Goal: Obtain resource: Obtain resource

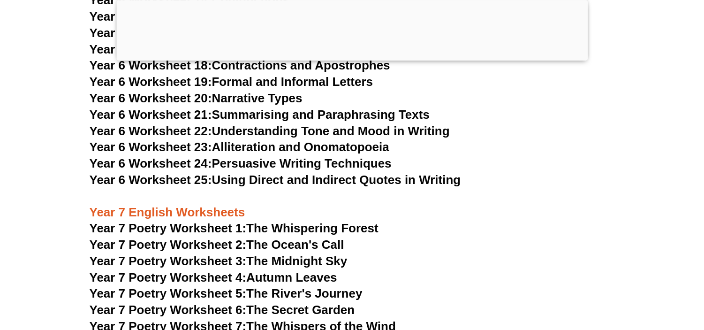
scroll to position [5975, 0]
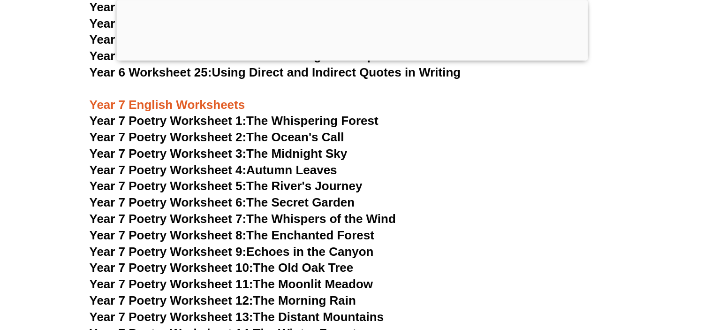
click at [297, 114] on link "Year 7 Poetry Worksheet 1: The Whispering Forest" at bounding box center [234, 121] width 289 height 14
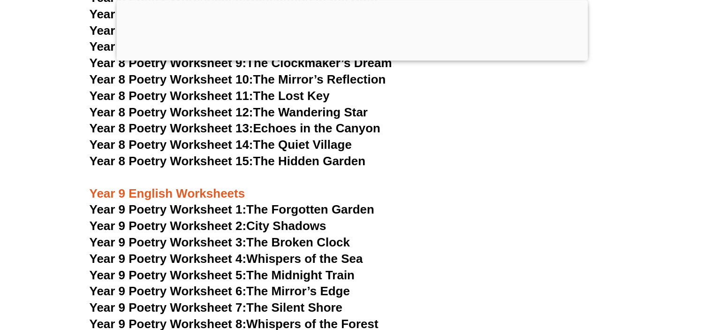
scroll to position [6446, 0]
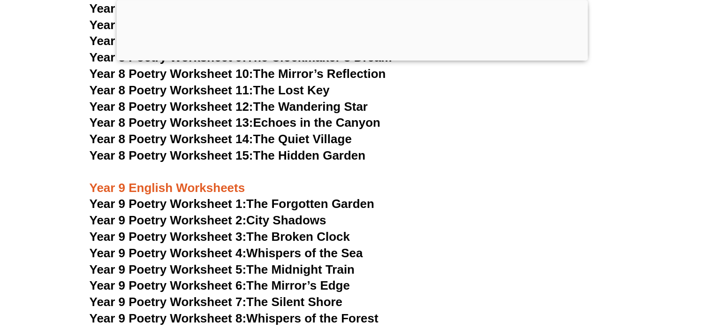
click at [271, 197] on link "Year 9 Poetry Worksheet 1: The Forgotten Garden" at bounding box center [232, 204] width 285 height 14
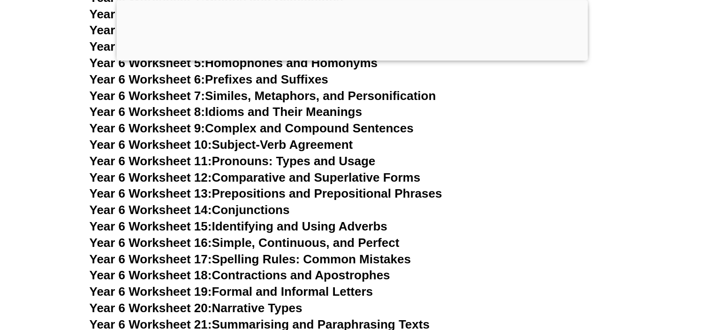
scroll to position [5542, 0]
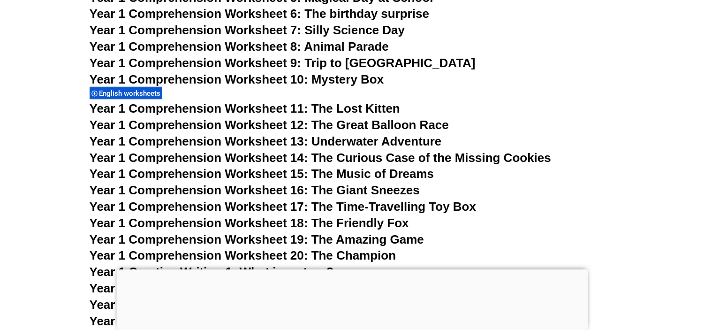
scroll to position [1302, 0]
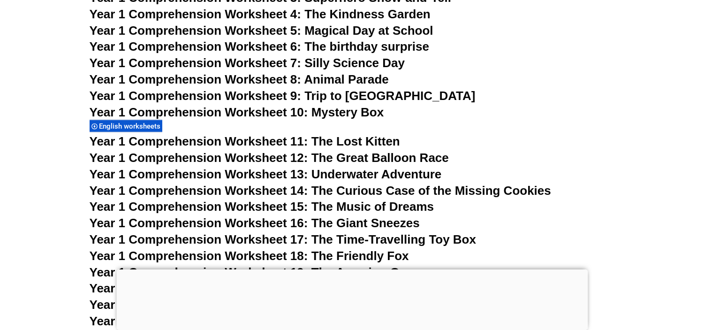
click at [135, 125] on span "English worksheets" at bounding box center [131, 126] width 64 height 8
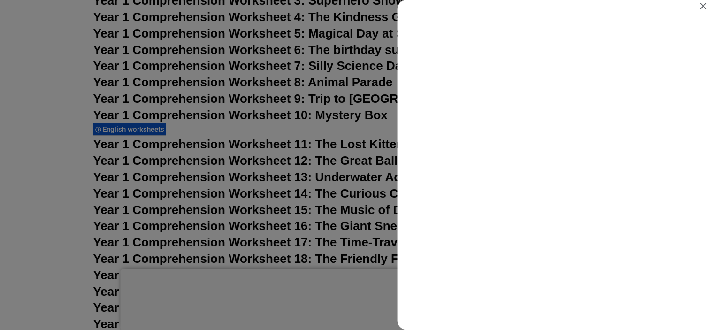
scroll to position [0, 0]
click at [704, 8] on icon "Close" at bounding box center [703, 6] width 7 height 7
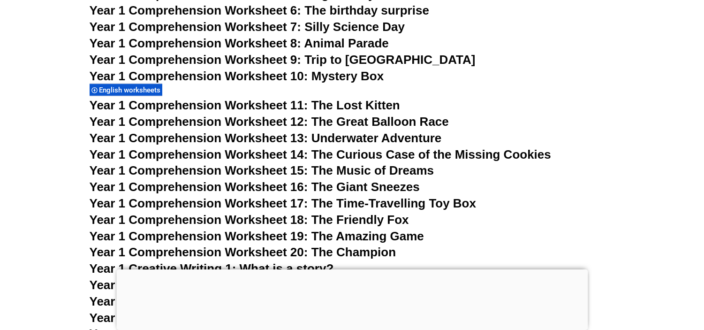
scroll to position [1358, 0]
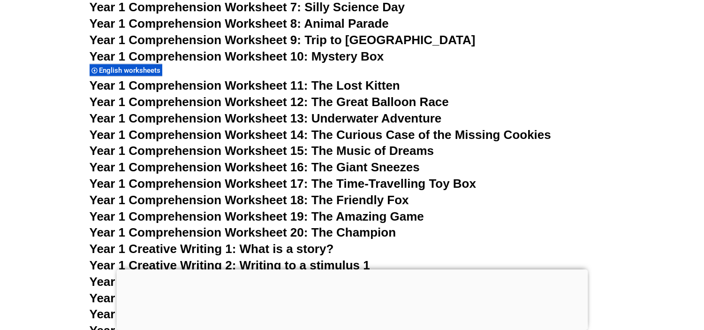
click at [347, 167] on span "Year 1 Comprehension Worksheet 16: The Giant Sneezes" at bounding box center [255, 167] width 330 height 14
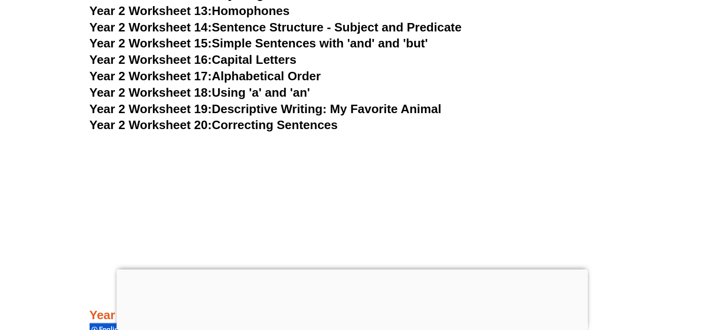
scroll to position [1502, 0]
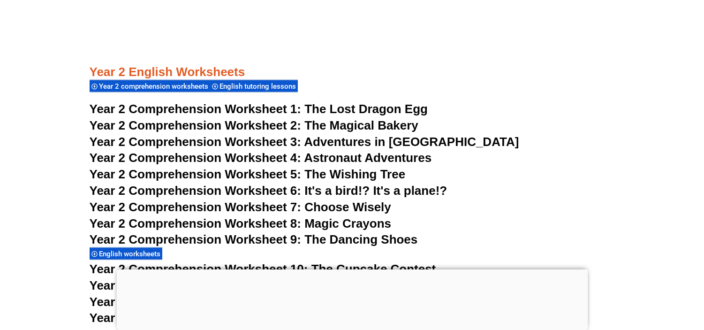
scroll to position [2230, 0]
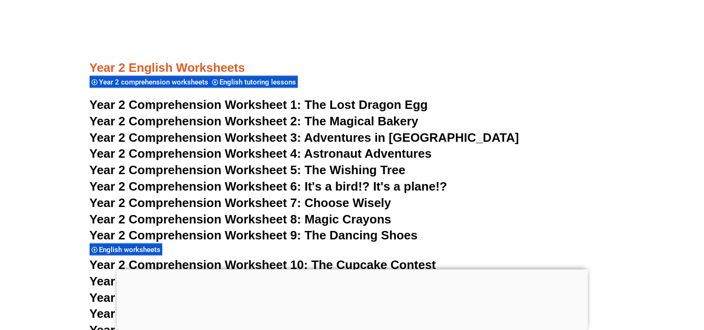
click at [359, 101] on span "The Lost Dragon Egg" at bounding box center [366, 105] width 123 height 14
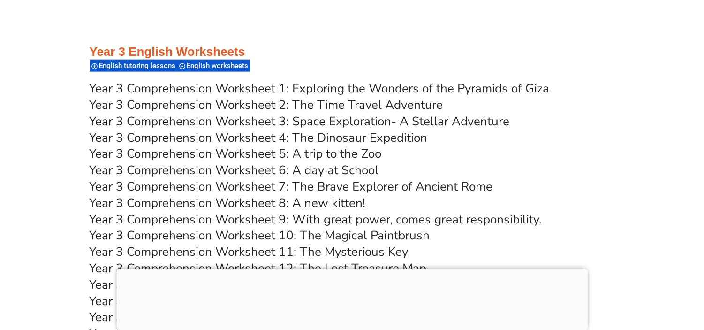
scroll to position [3124, 0]
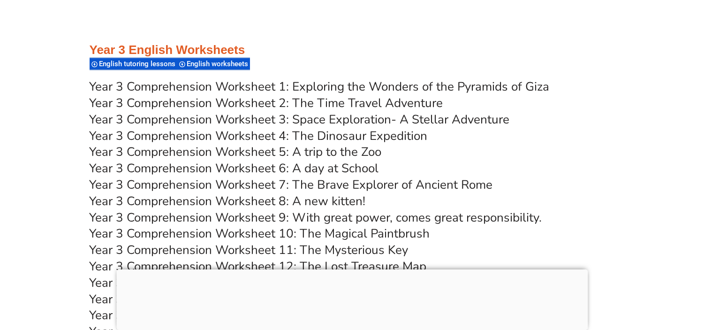
click at [301, 133] on link "Year 3 Comprehension Worksheet 4: The Dinosaur Expedition" at bounding box center [259, 136] width 338 height 16
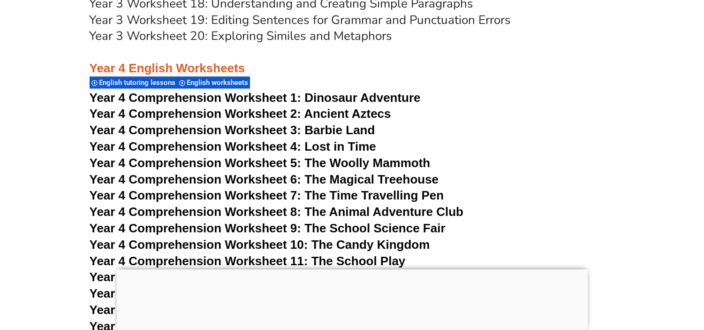
scroll to position [3815, 0]
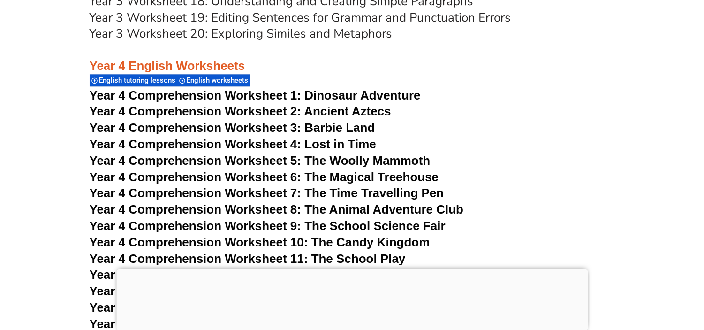
click at [545, 86] on div "Year 4 English Worksheets English tutoring lessons English worksheets" at bounding box center [353, 64] width 526 height 45
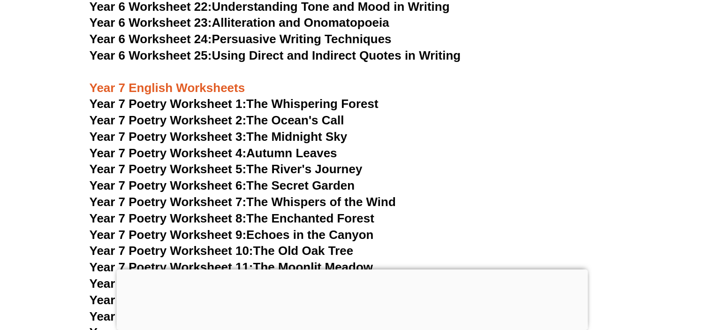
scroll to position [5925, 0]
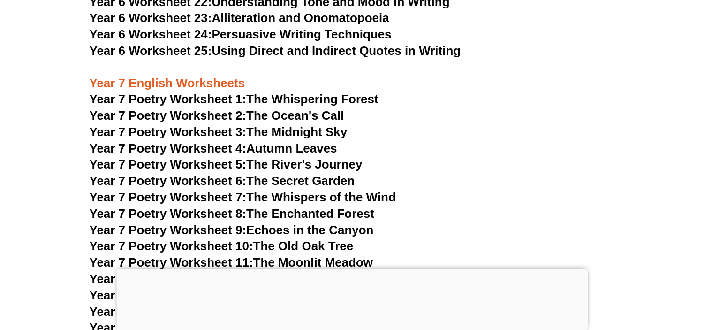
click at [324, 255] on link "Year 7 Poetry Worksheet 11: The Moonlit Meadow" at bounding box center [232, 262] width 284 height 14
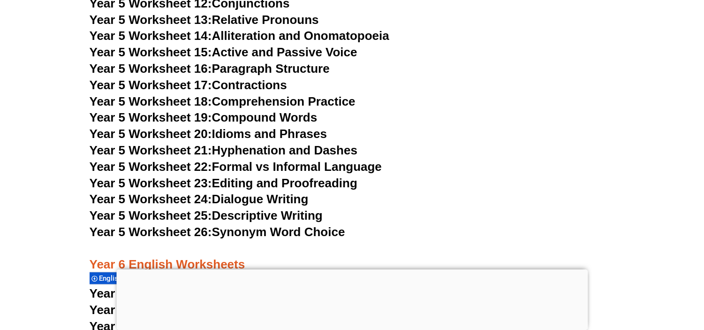
scroll to position [5001, 0]
